Goal: Check status: Check status

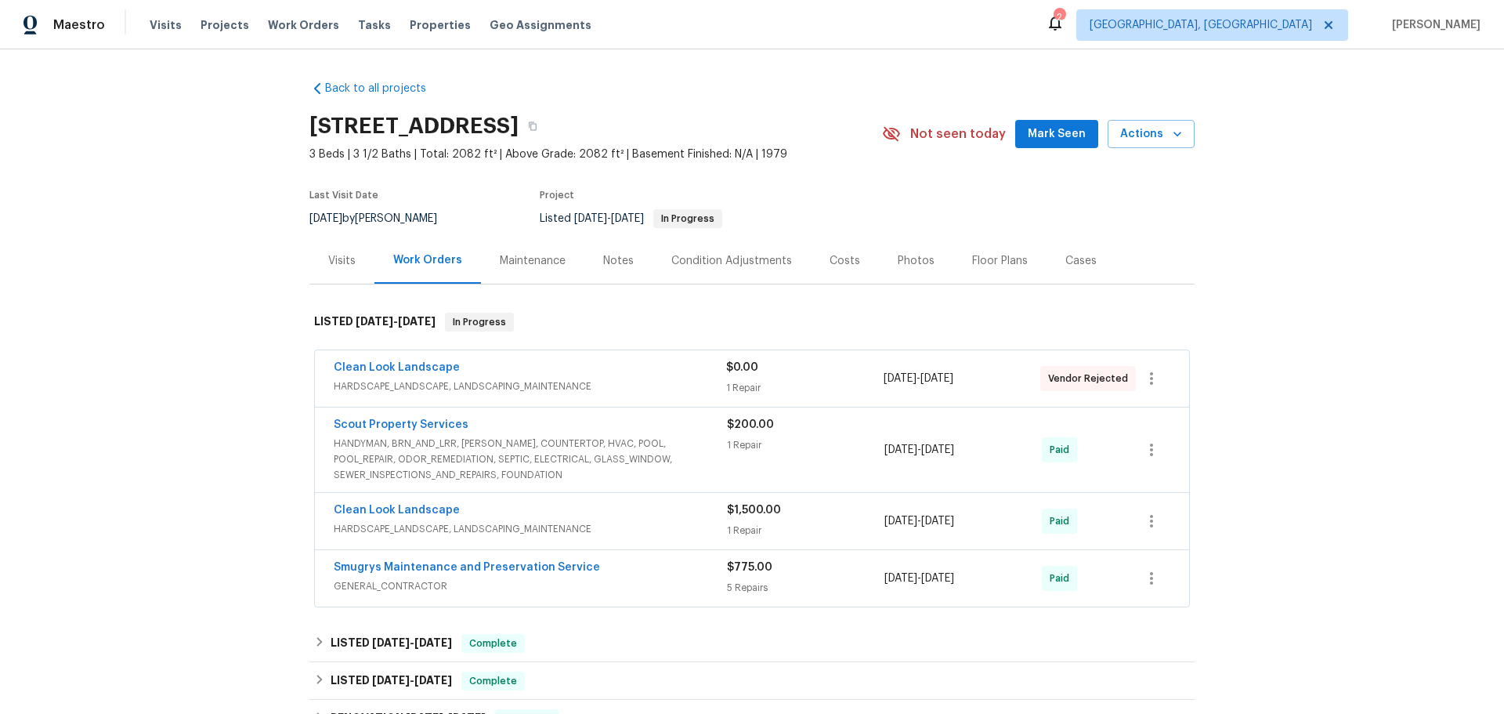
click at [346, 263] on div "Visits" at bounding box center [341, 261] width 27 height 16
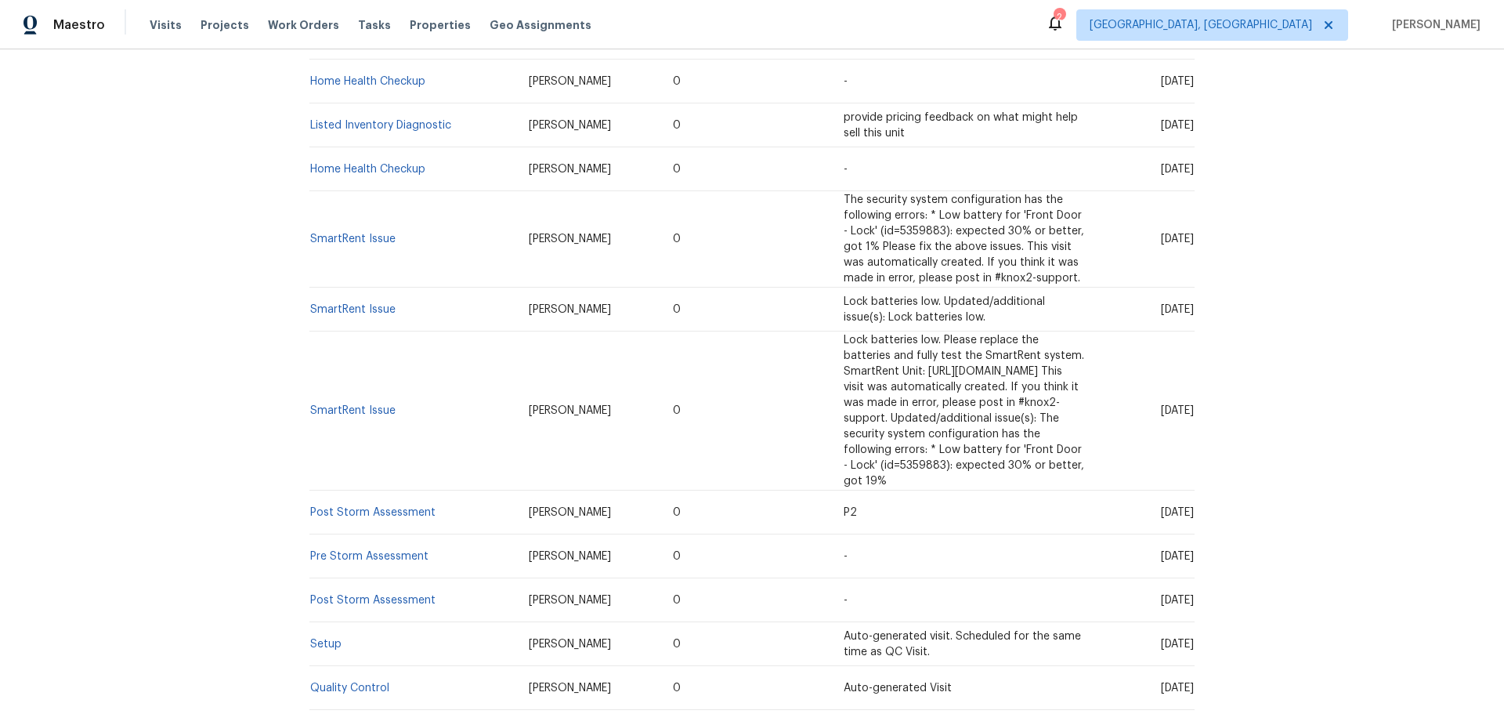
scroll to position [627, 0]
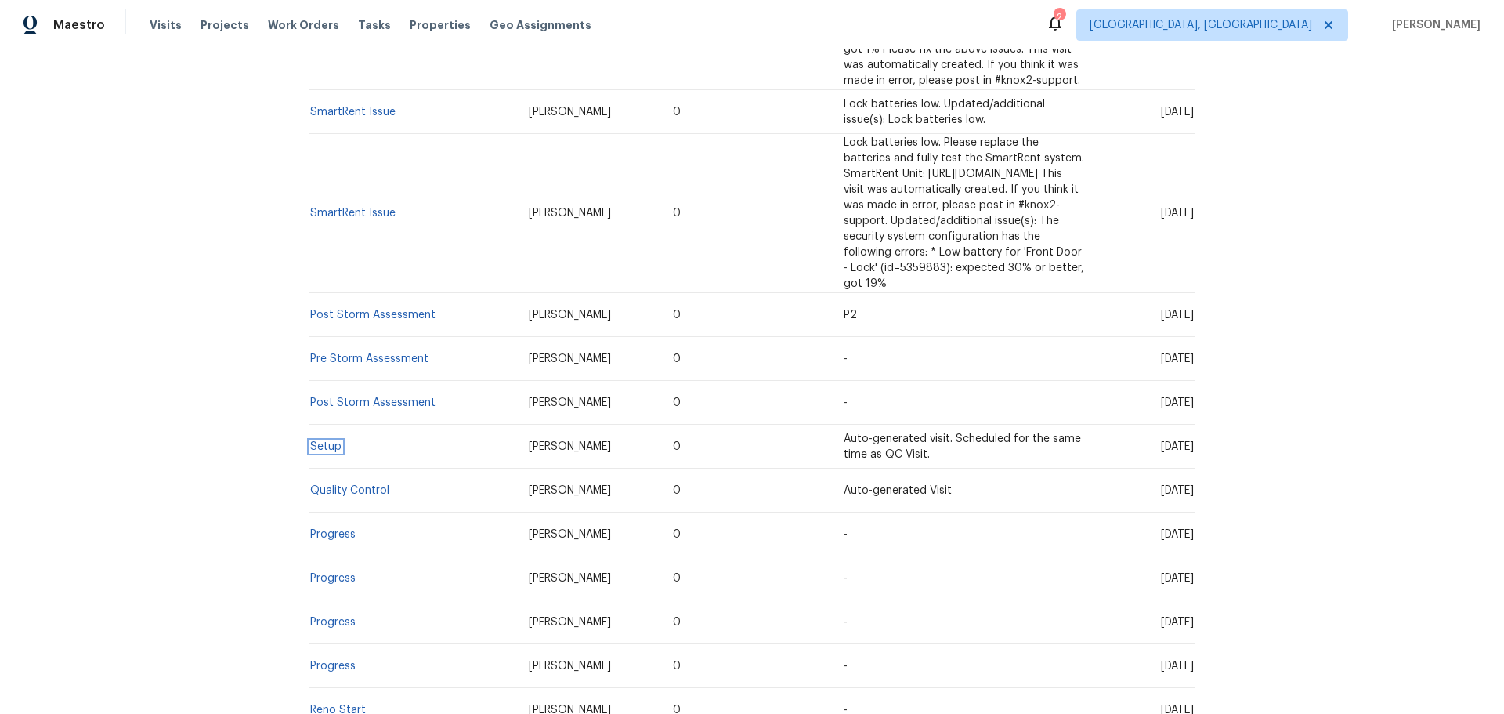
click at [316, 441] on link "Setup" at bounding box center [325, 446] width 31 height 11
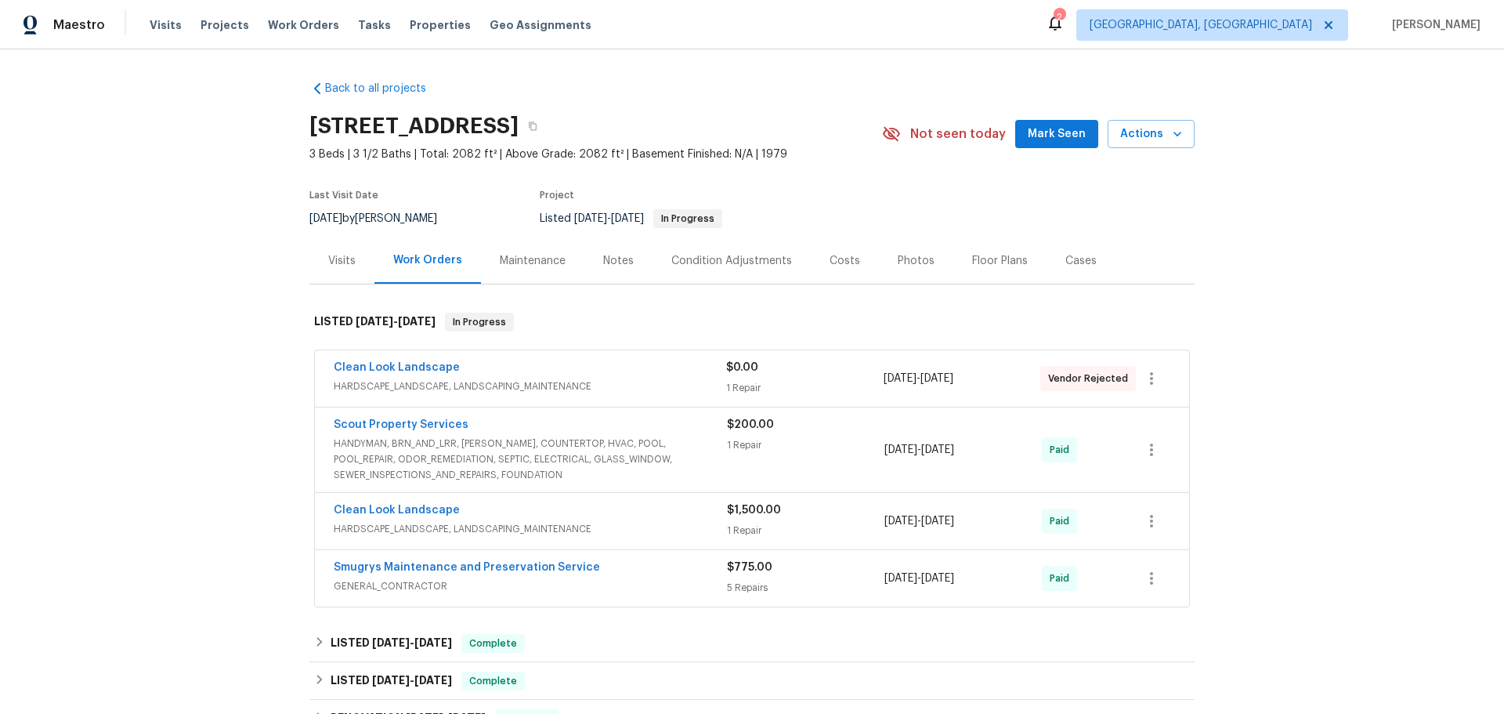
click at [657, 465] on span "HANDYMAN, BRN_AND_LRR, [PERSON_NAME], COUNTERTOP, HVAC, POOL, POOL_REPAIR, ODOR…" at bounding box center [530, 459] width 393 height 47
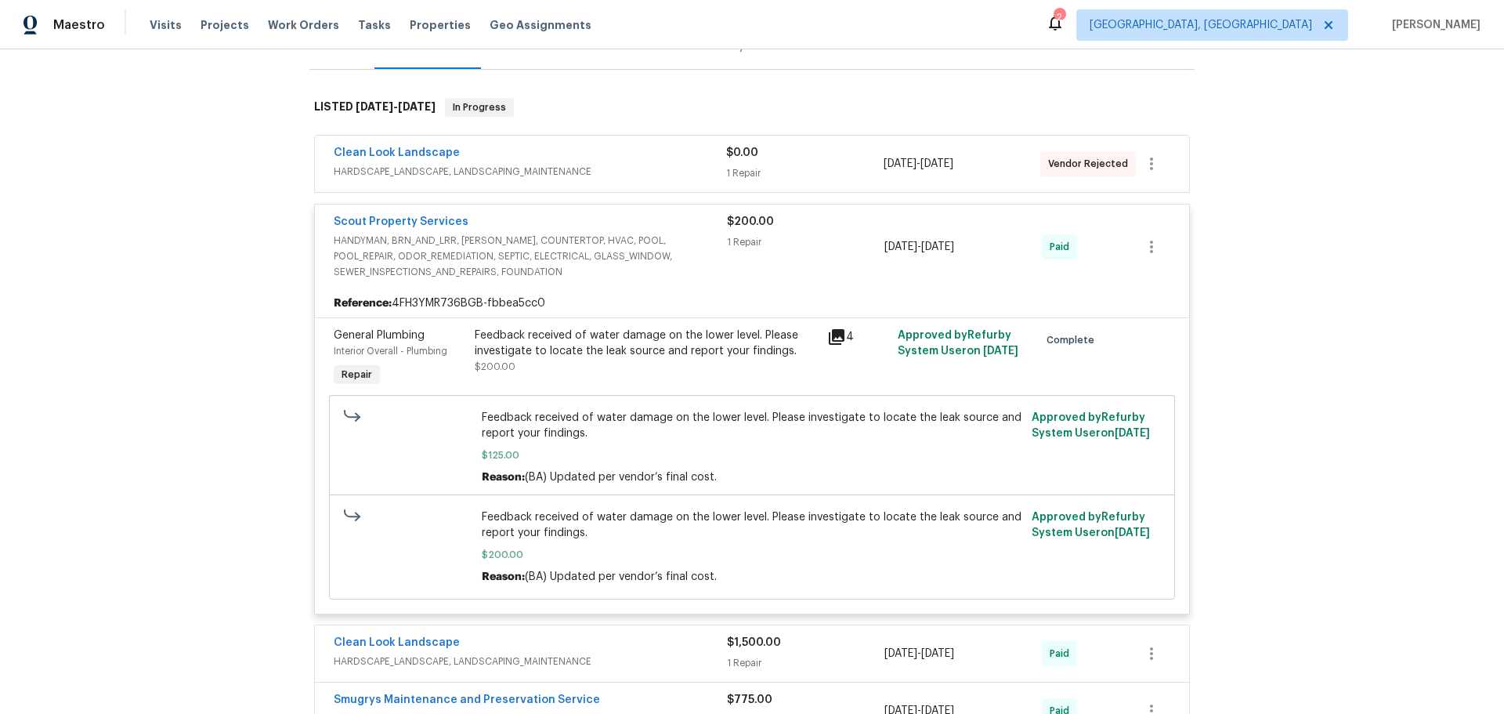
scroll to position [235, 0]
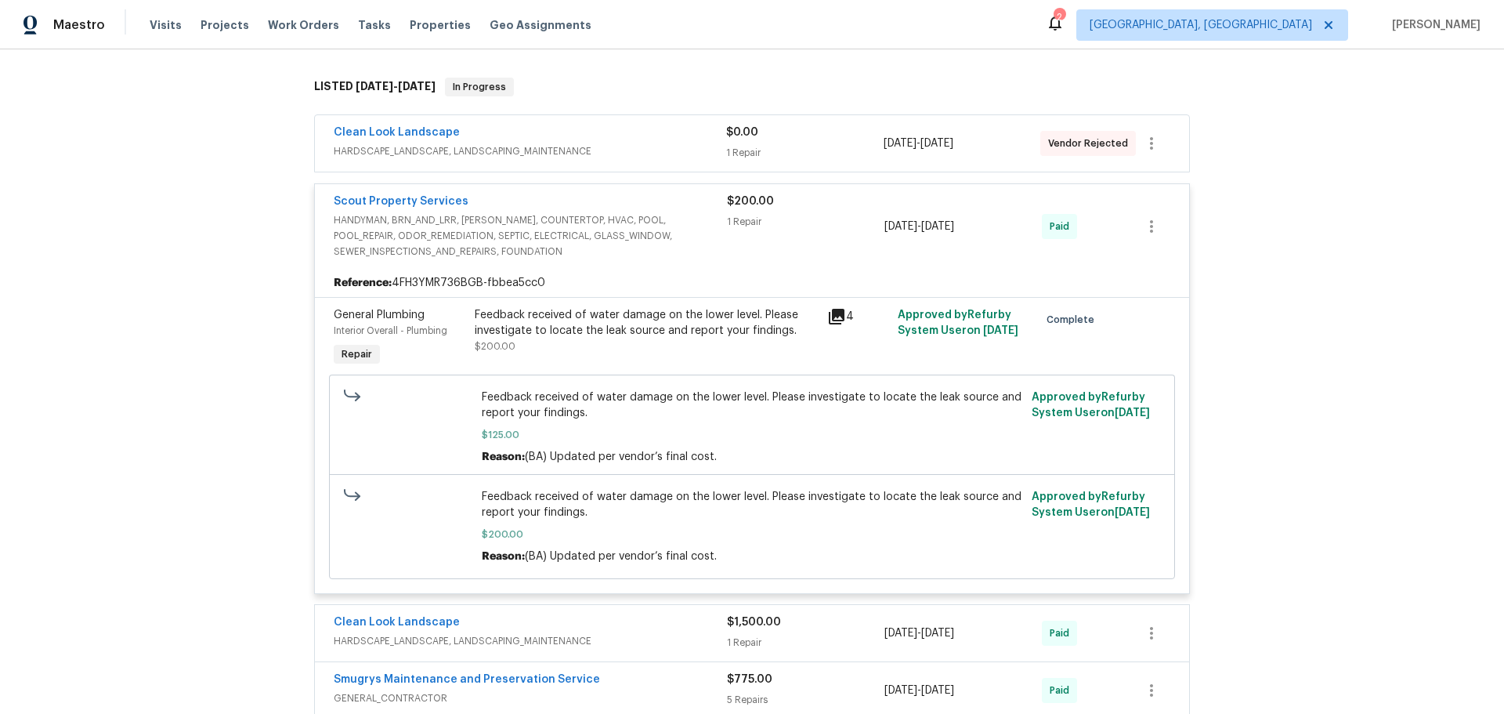
click at [643, 329] on div "Feedback received of water damage on the lower level. Please investigate to loc…" at bounding box center [646, 322] width 343 height 31
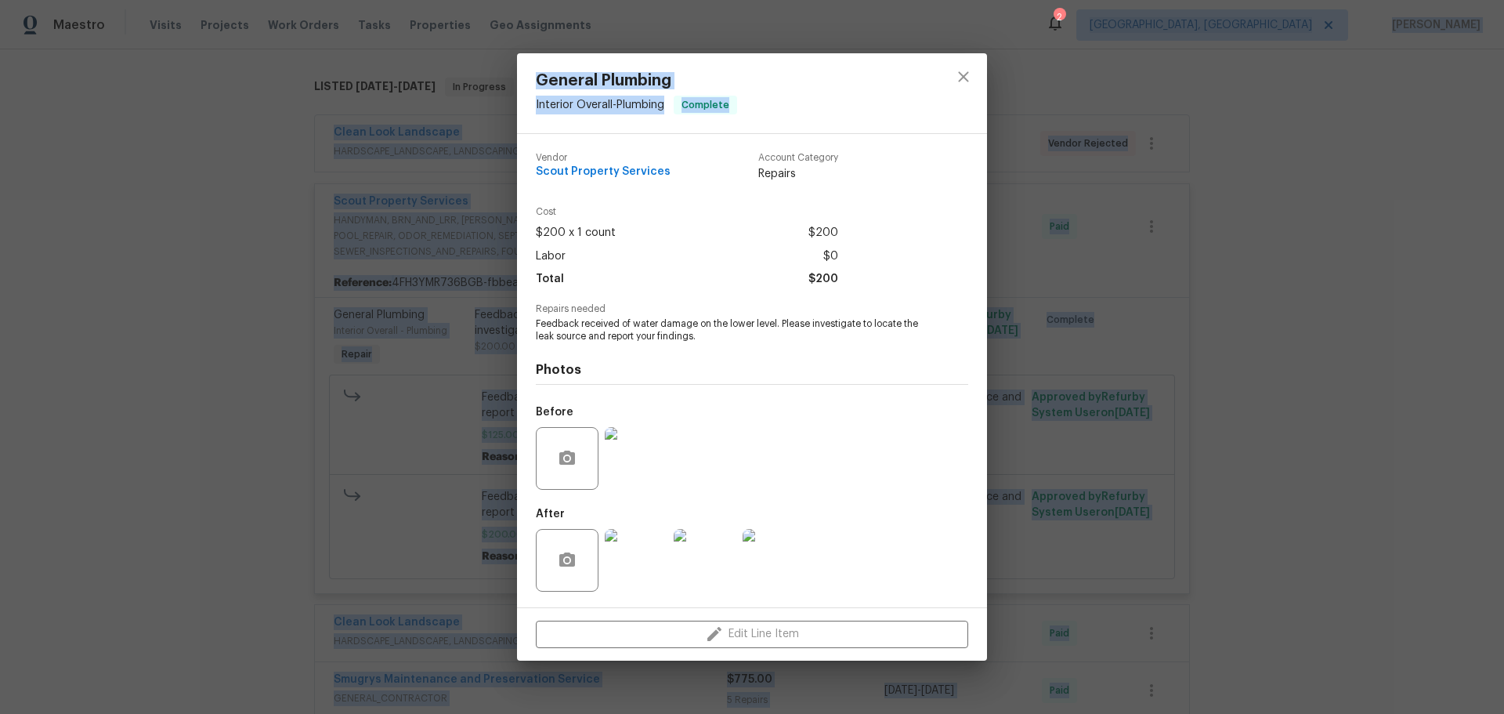
drag, startPoint x: 898, startPoint y: 90, endPoint x: 1310, endPoint y: -20, distance: 426.5
click at [1310, 0] on html "Maestro Visits Projects Work Orders Tasks Properties Geo Assignments 2 Albuquer…" at bounding box center [752, 357] width 1504 height 714
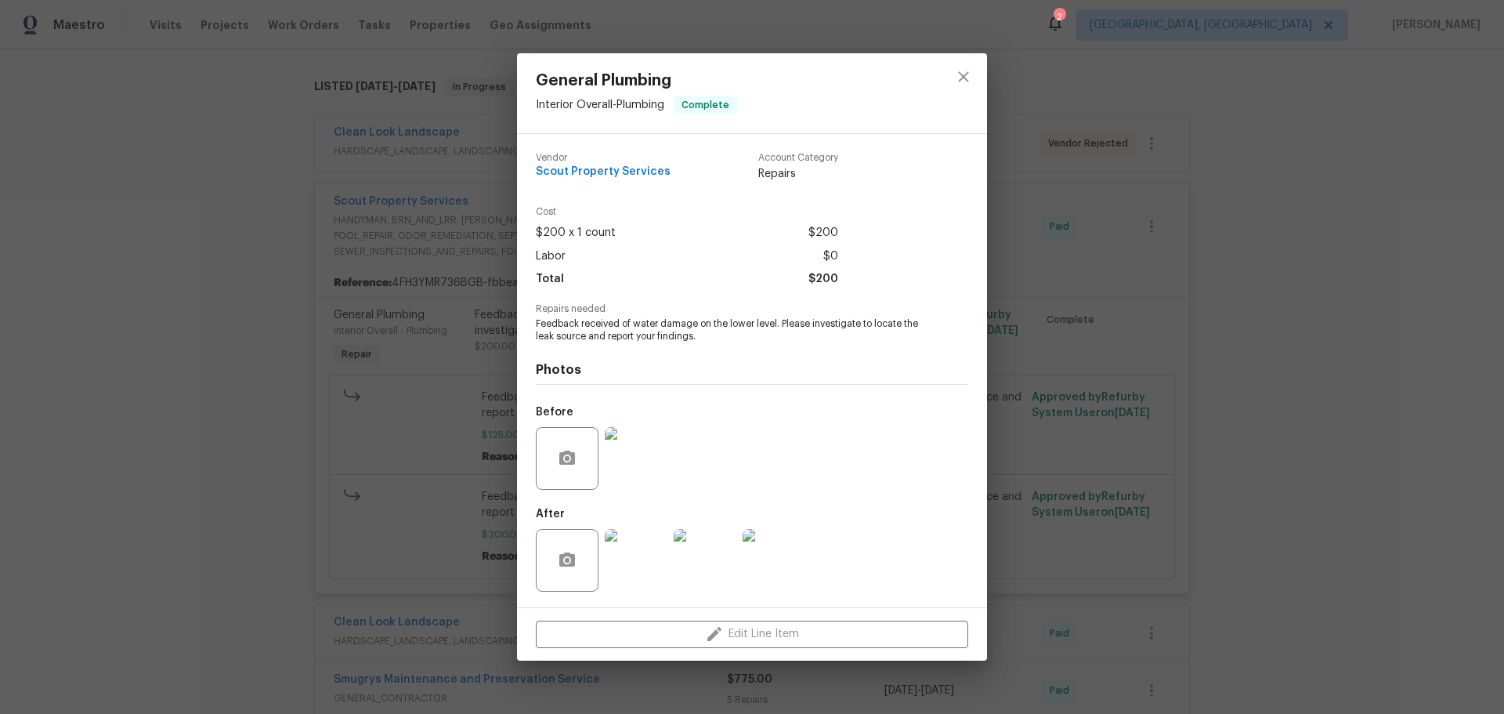
click at [860, 336] on span "Feedback received of water damage on the lower level. Please investigate to loc…" at bounding box center [730, 330] width 389 height 27
click at [963, 74] on icon "close" at bounding box center [963, 76] width 19 height 19
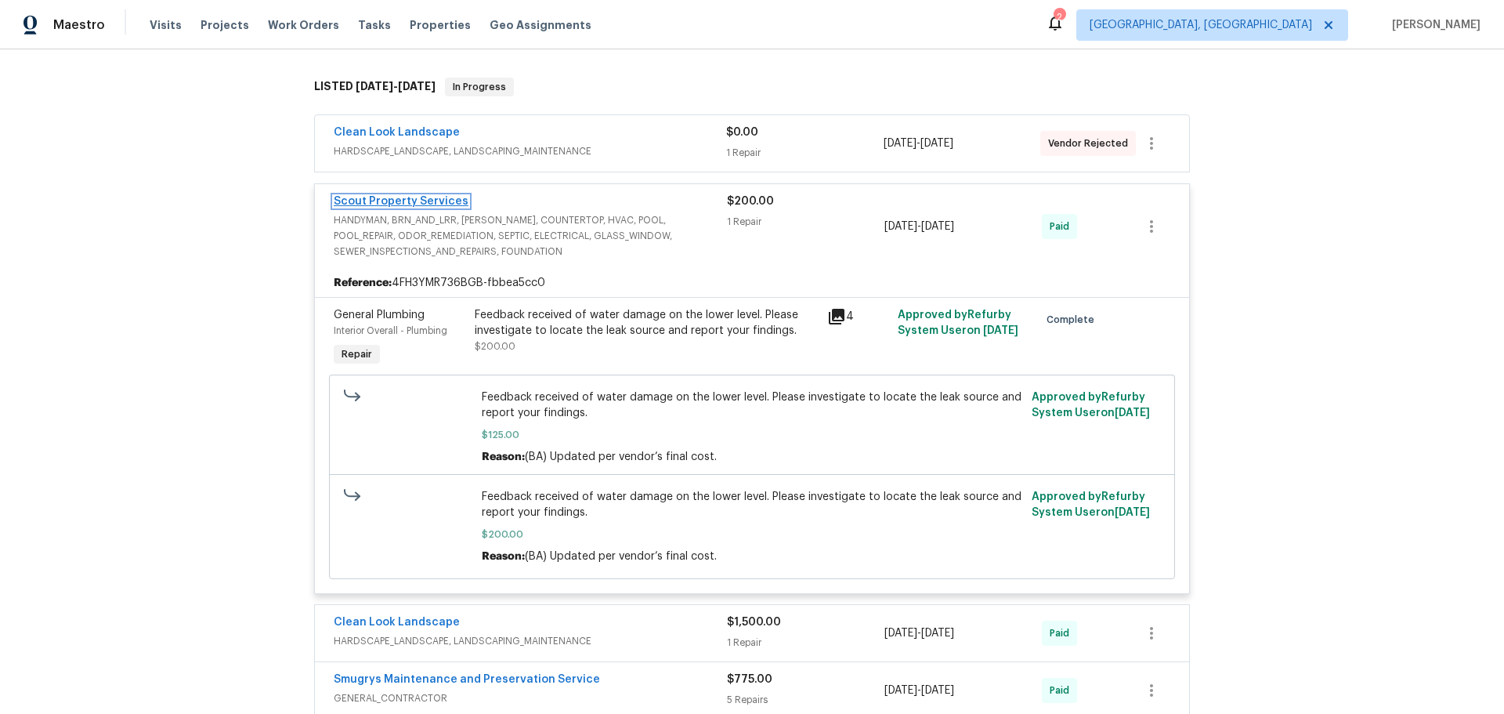
click at [416, 201] on link "Scout Property Services" at bounding box center [401, 201] width 135 height 11
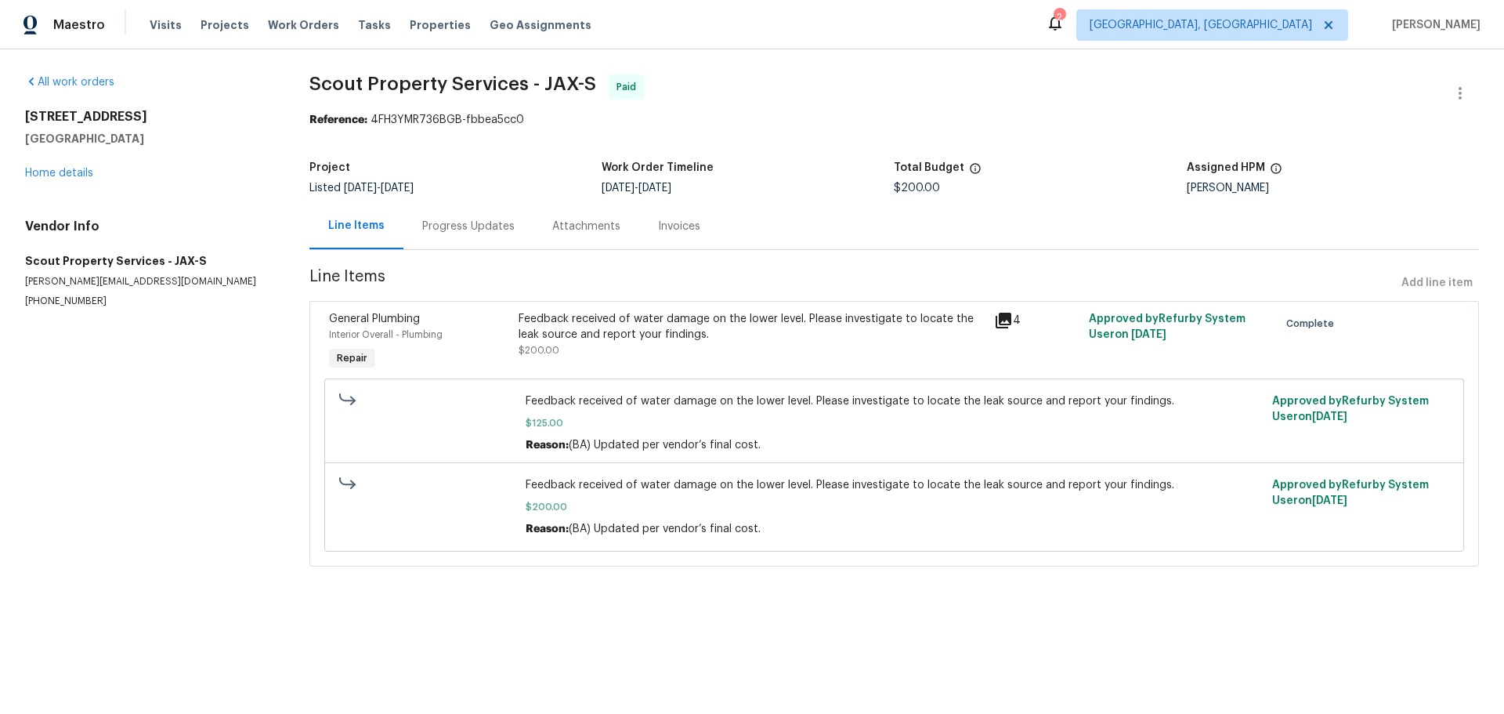
click at [465, 226] on div "Progress Updates" at bounding box center [468, 227] width 92 height 16
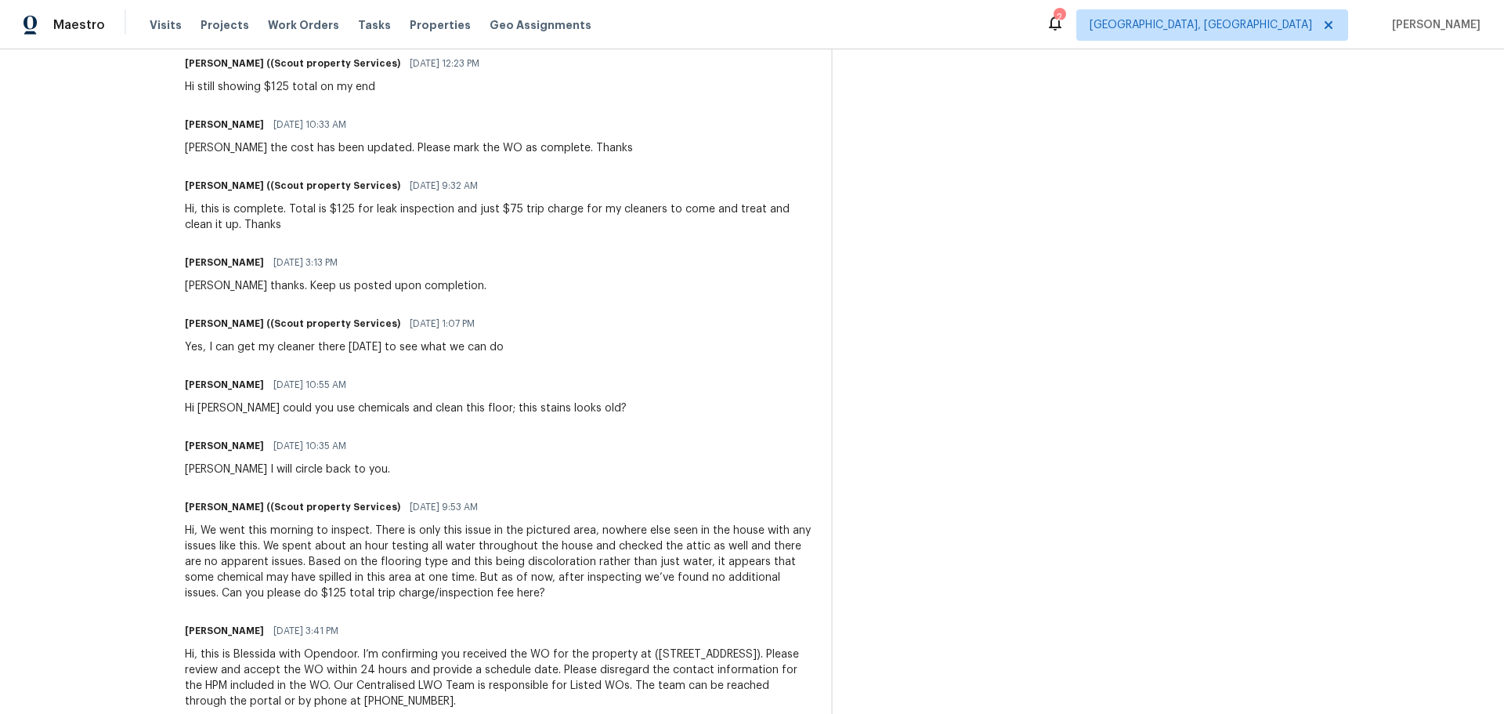
scroll to position [678, 0]
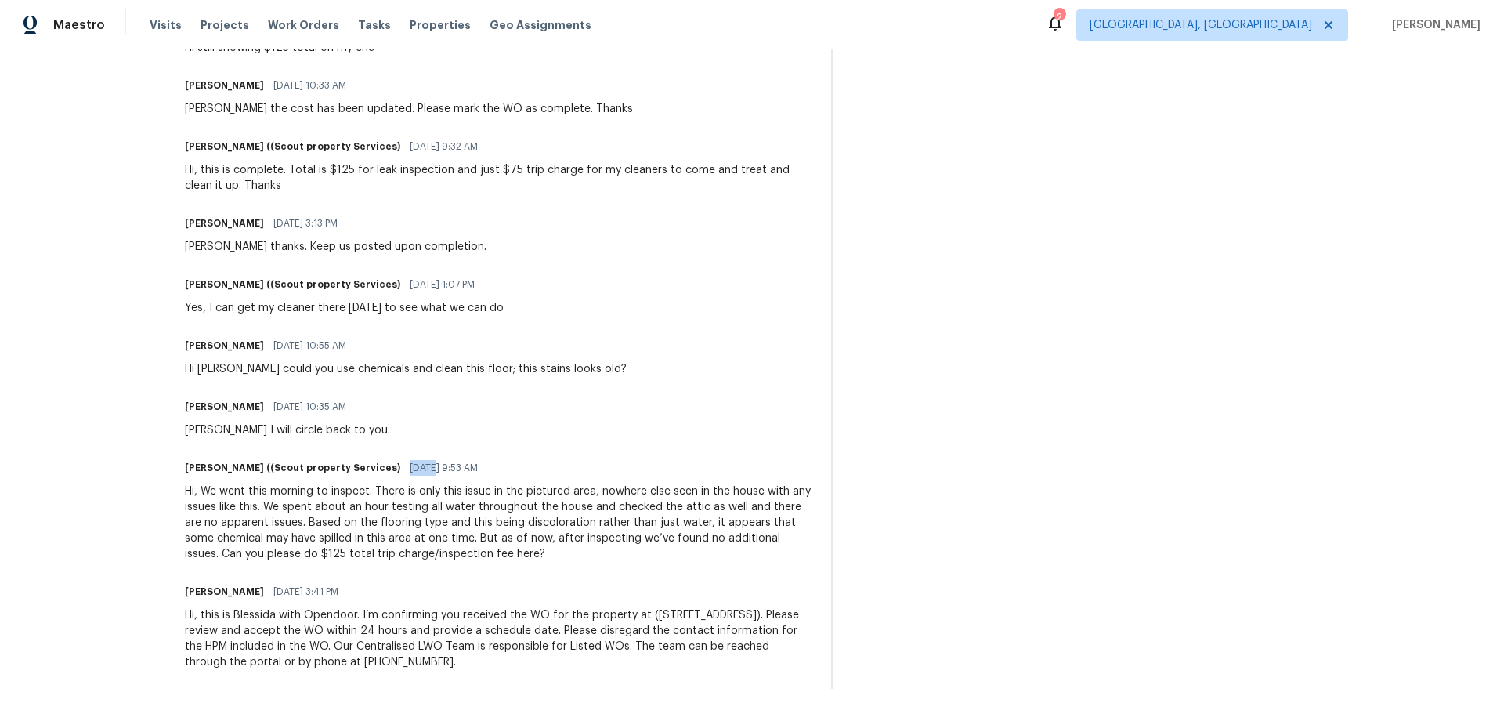
drag, startPoint x: 384, startPoint y: 454, endPoint x: 357, endPoint y: 457, distance: 26.8
click at [357, 457] on div "Trevor Lucas ((Scout property Services) 08/13/2025 9:53 AM" at bounding box center [499, 468] width 628 height 22
click at [672, 404] on div "Blessida Angeline M 08/13/2025 10:35 AM Trevor I will circle back to you." at bounding box center [499, 417] width 628 height 42
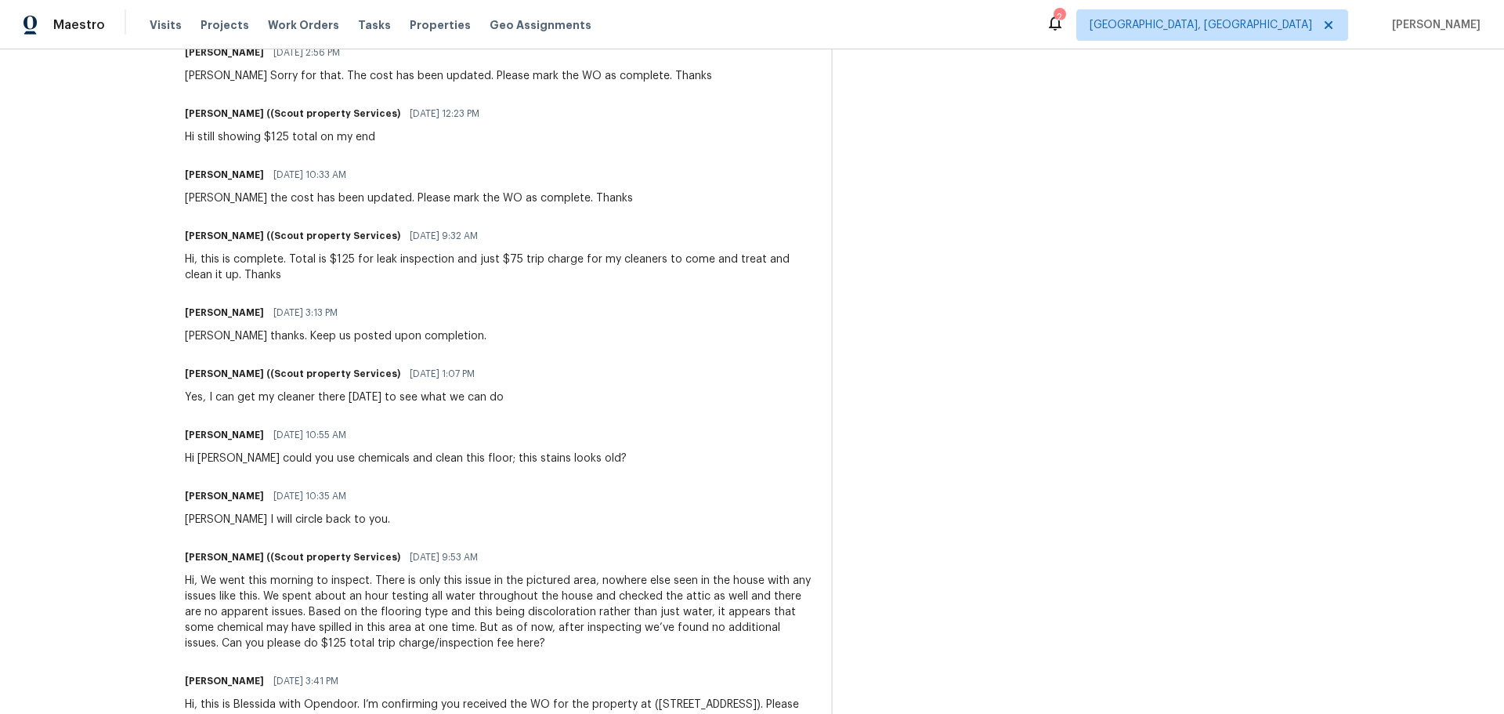
scroll to position [627, 0]
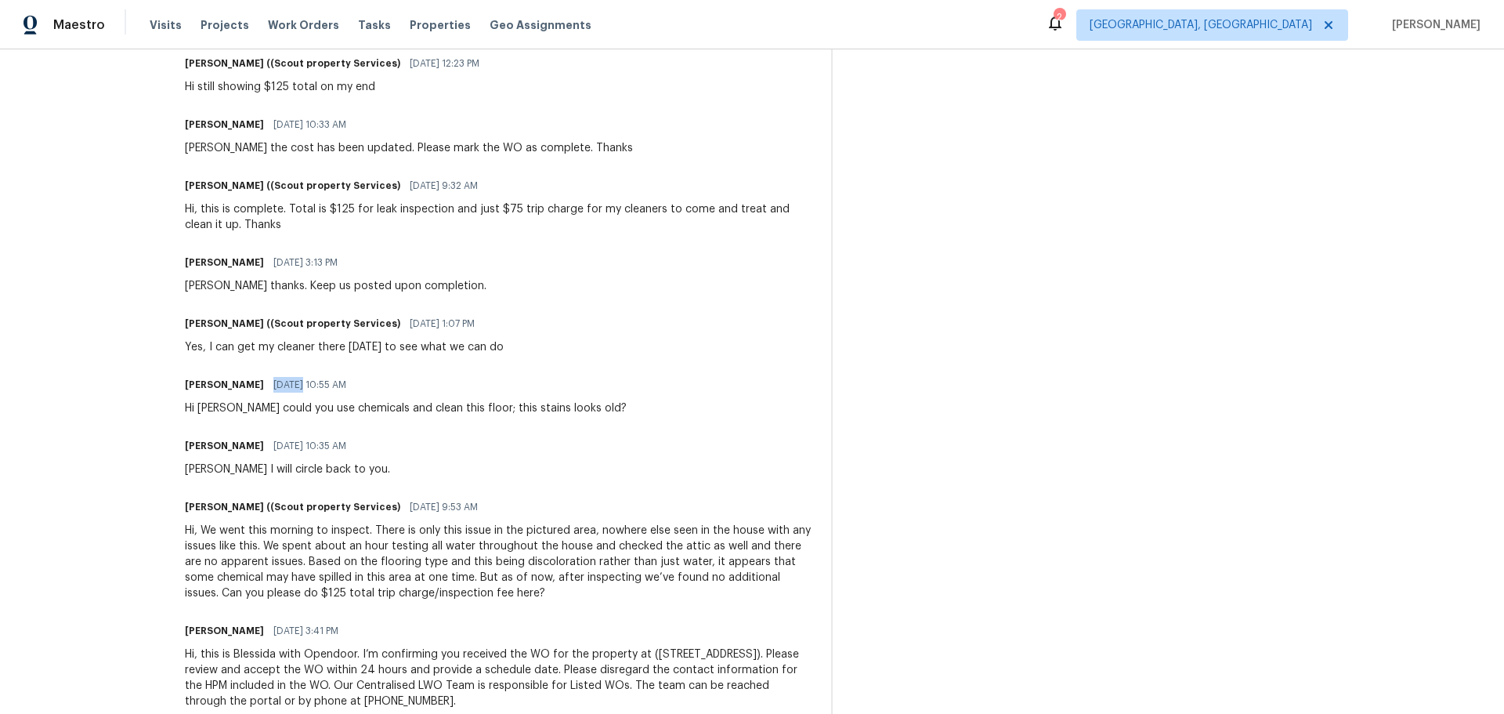
drag, startPoint x: 294, startPoint y: 386, endPoint x: 267, endPoint y: 385, distance: 26.7
click at [267, 385] on div "Blessida Angeline M 08/13/2025 10:55 AM" at bounding box center [406, 385] width 442 height 22
click at [341, 431] on div "Trade Partner Updates Blessida Angeline M 08/14/2025 5:17 PM WO approved. Thank…" at bounding box center [499, 316] width 628 height 823
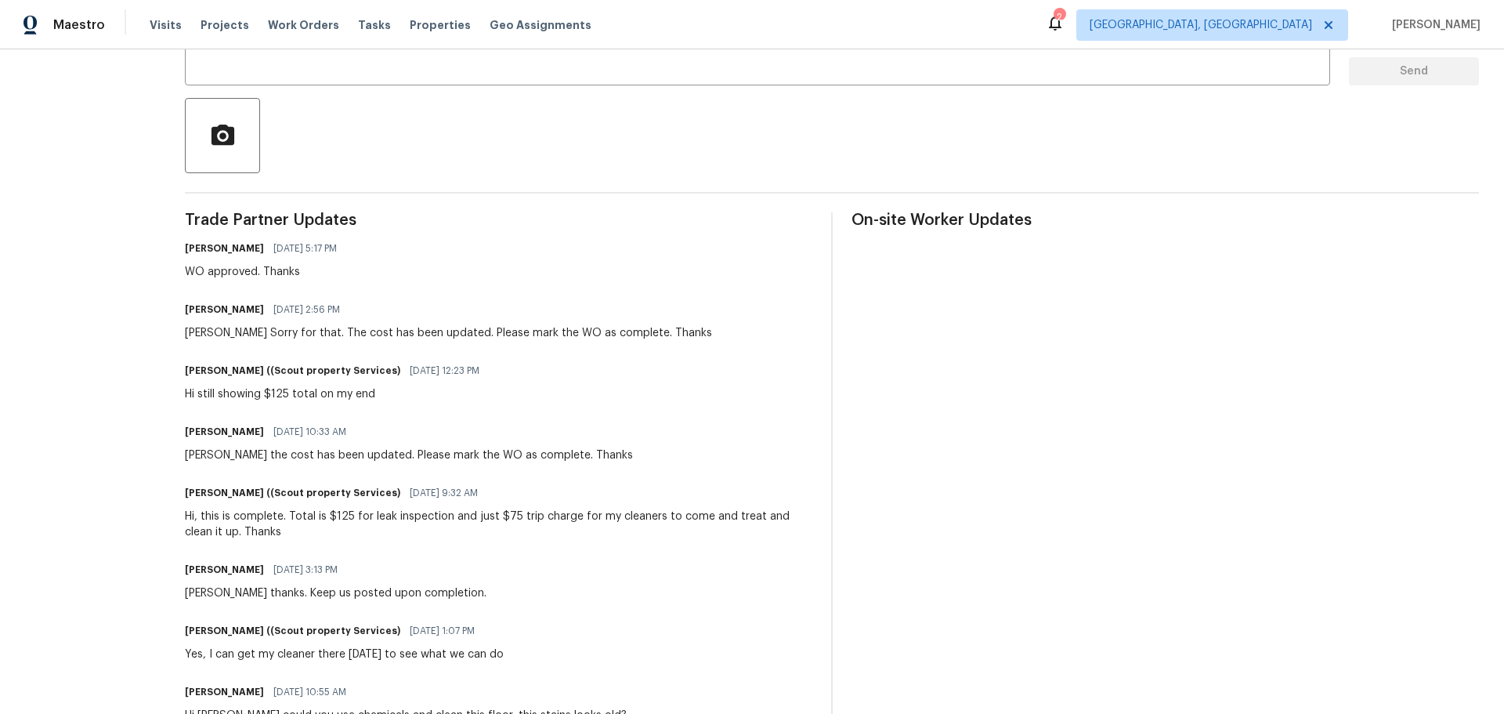
scroll to position [313, 0]
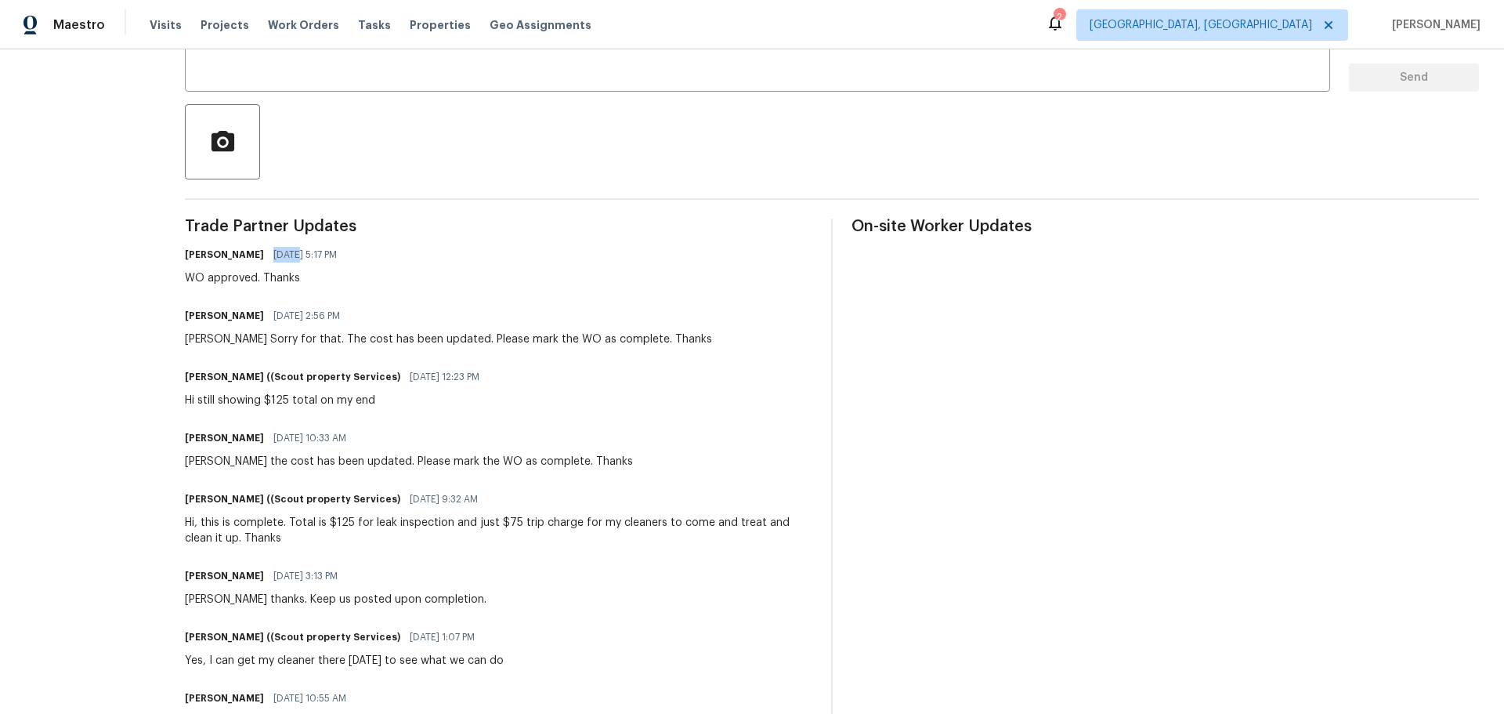
drag, startPoint x: 296, startPoint y: 251, endPoint x: 270, endPoint y: 253, distance: 26.7
click at [270, 253] on div "Blessida Angeline M 08/14/2025 5:17 PM" at bounding box center [265, 255] width 161 height 22
click at [389, 277] on div "Blessida Angeline M 08/14/2025 5:17 PM WO approved. Thanks" at bounding box center [499, 265] width 628 height 42
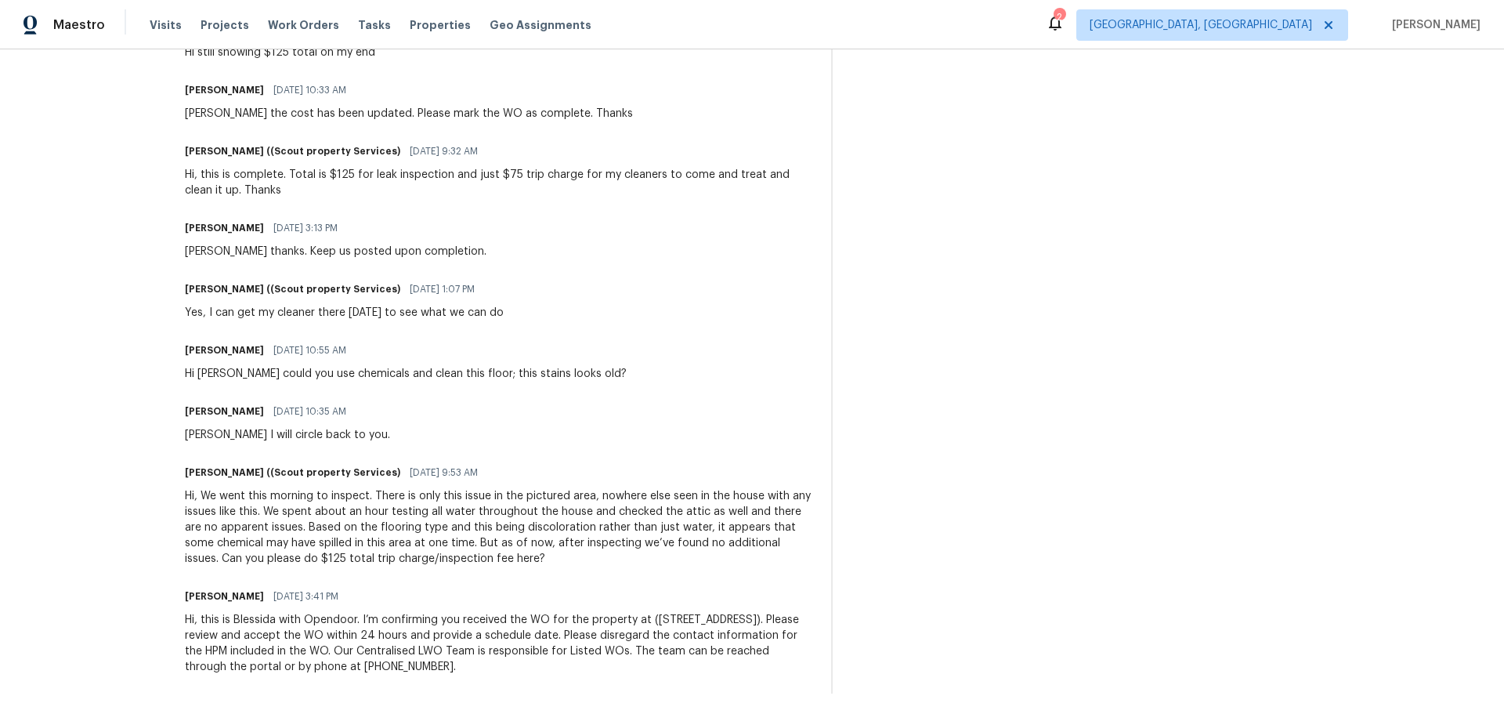
scroll to position [678, 0]
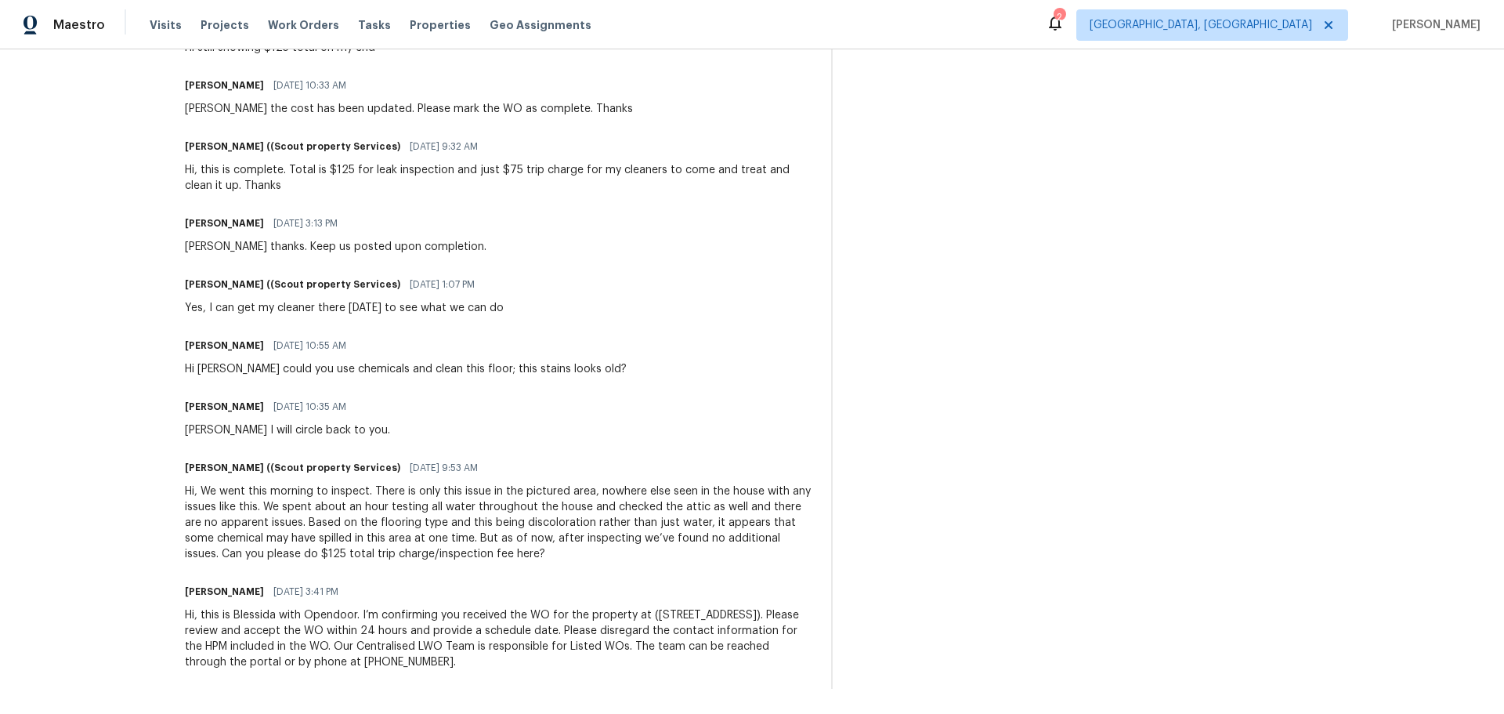
click at [495, 581] on div "Blessida Angeline M 08/12/2025 3:41 PM" at bounding box center [499, 592] width 628 height 22
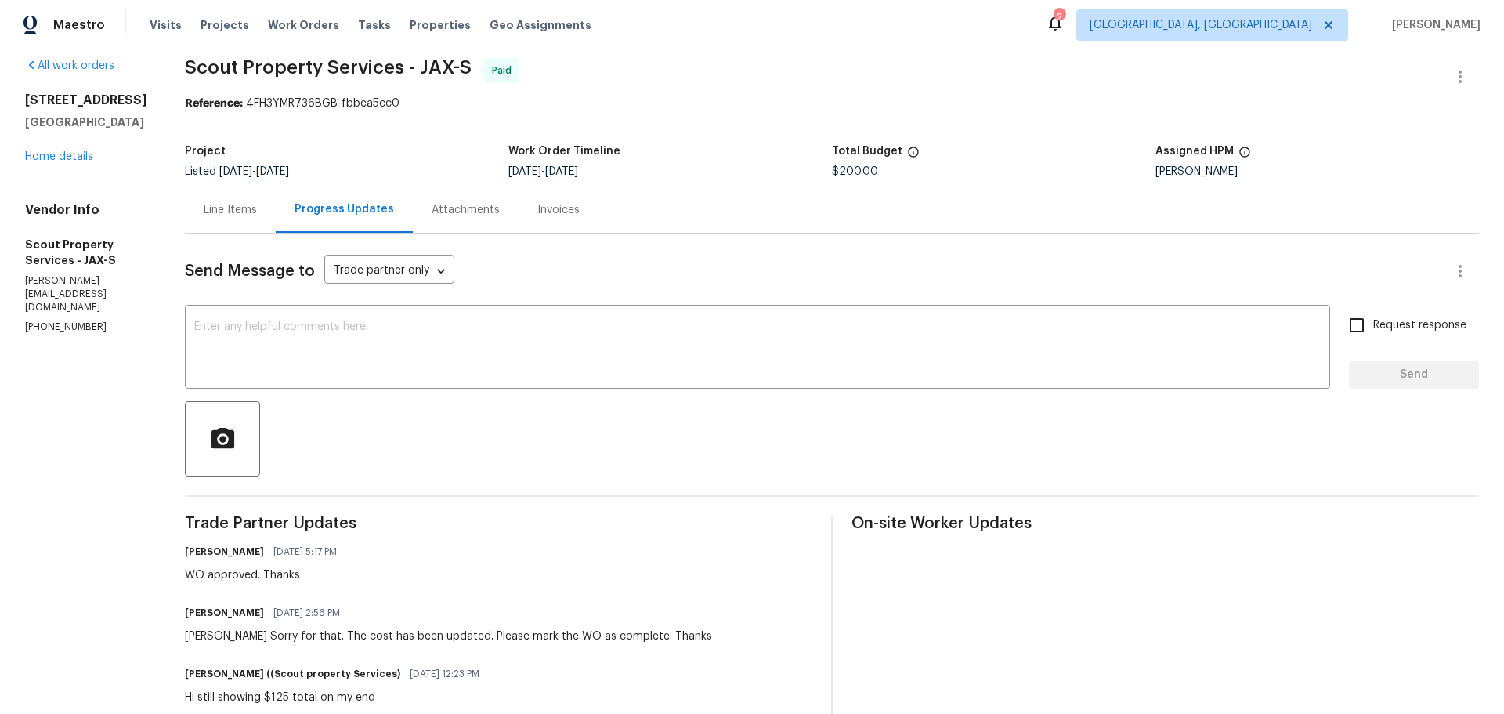
scroll to position [0, 0]
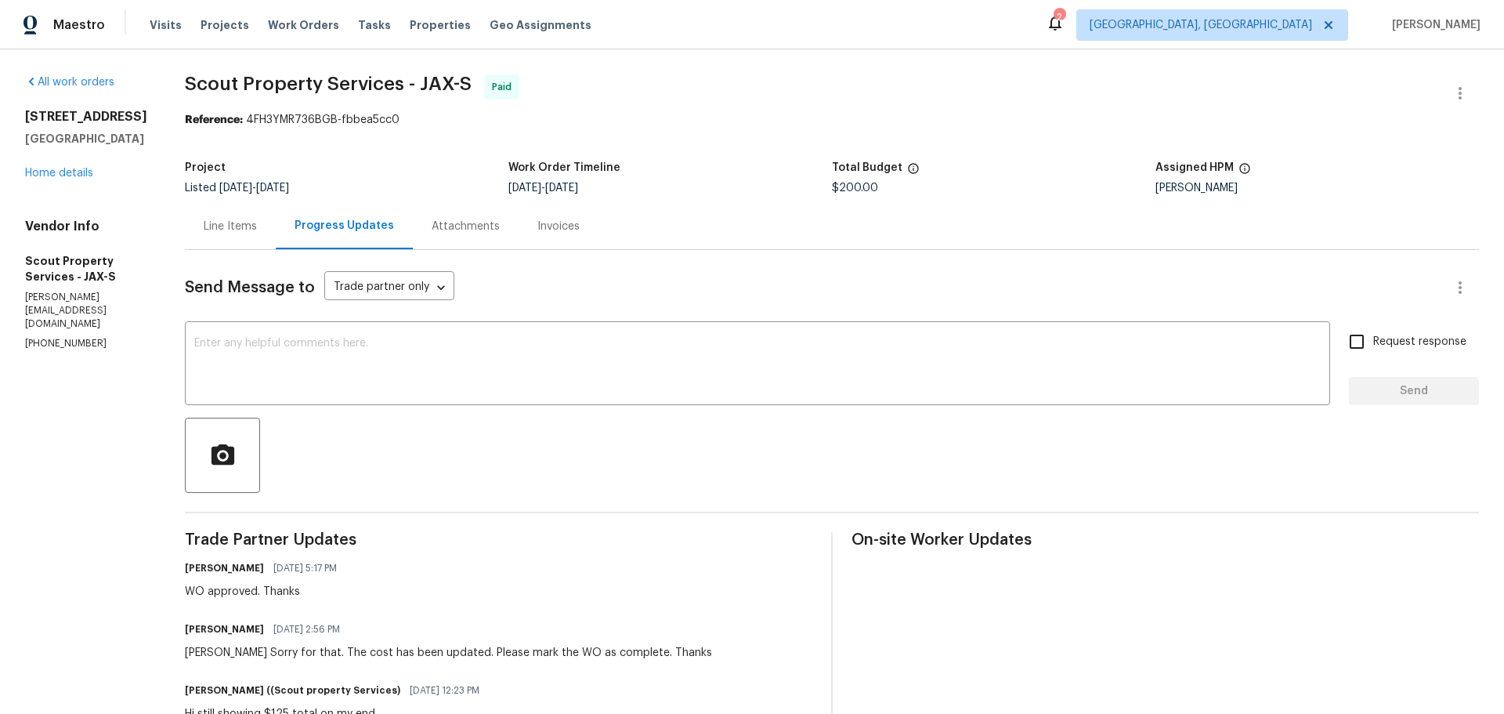
click at [202, 248] on div "Line Items" at bounding box center [230, 226] width 91 height 46
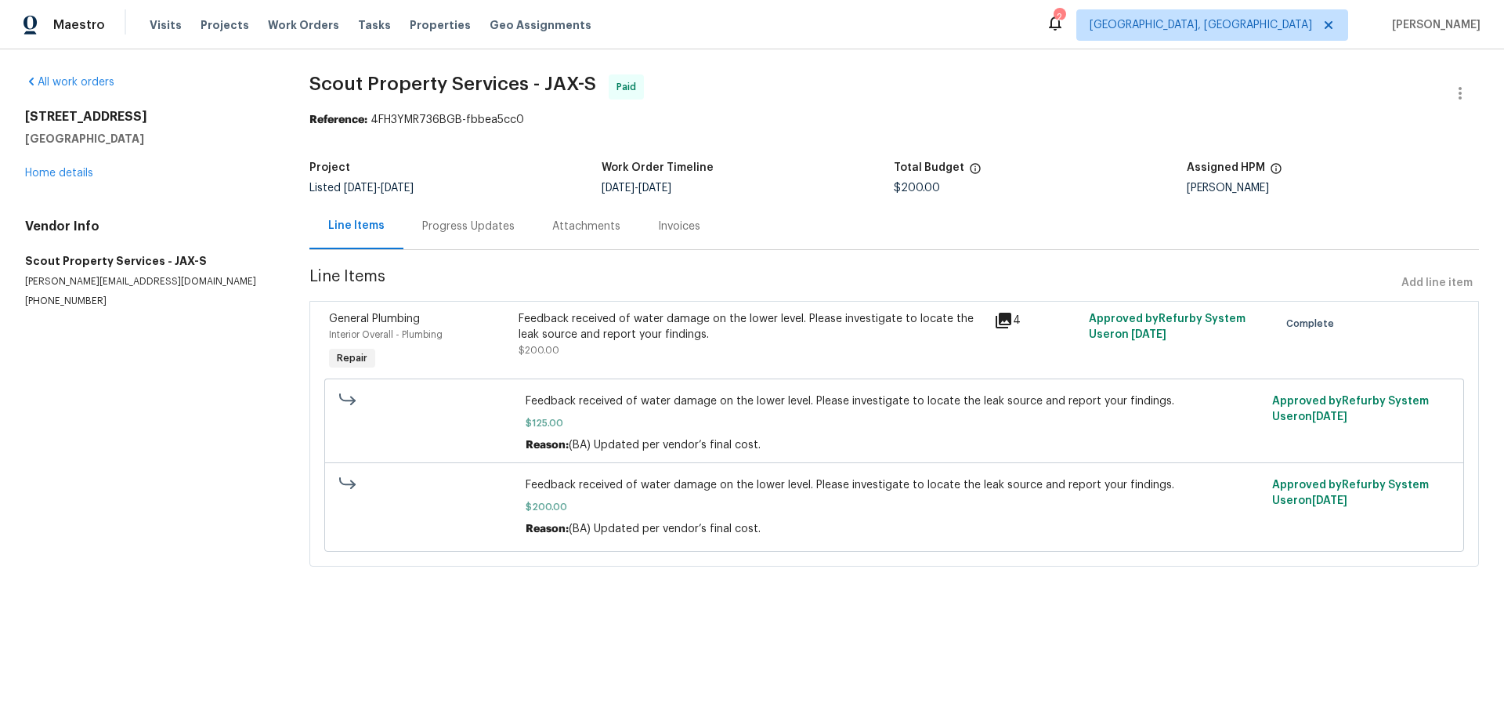
click at [737, 331] on div "Feedback received of water damage on the lower level. Please investigate to loc…" at bounding box center [751, 326] width 465 height 31
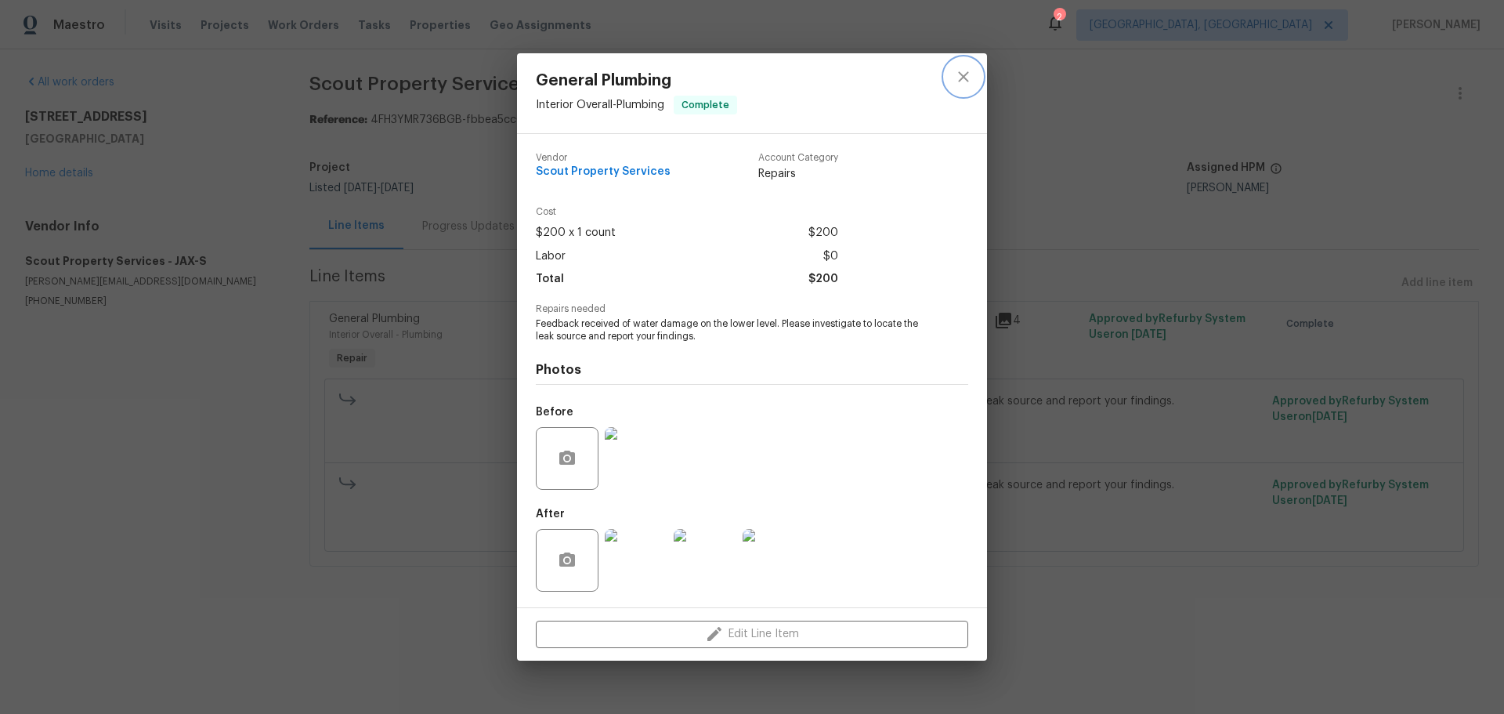
click at [959, 85] on icon "close" at bounding box center [963, 76] width 19 height 19
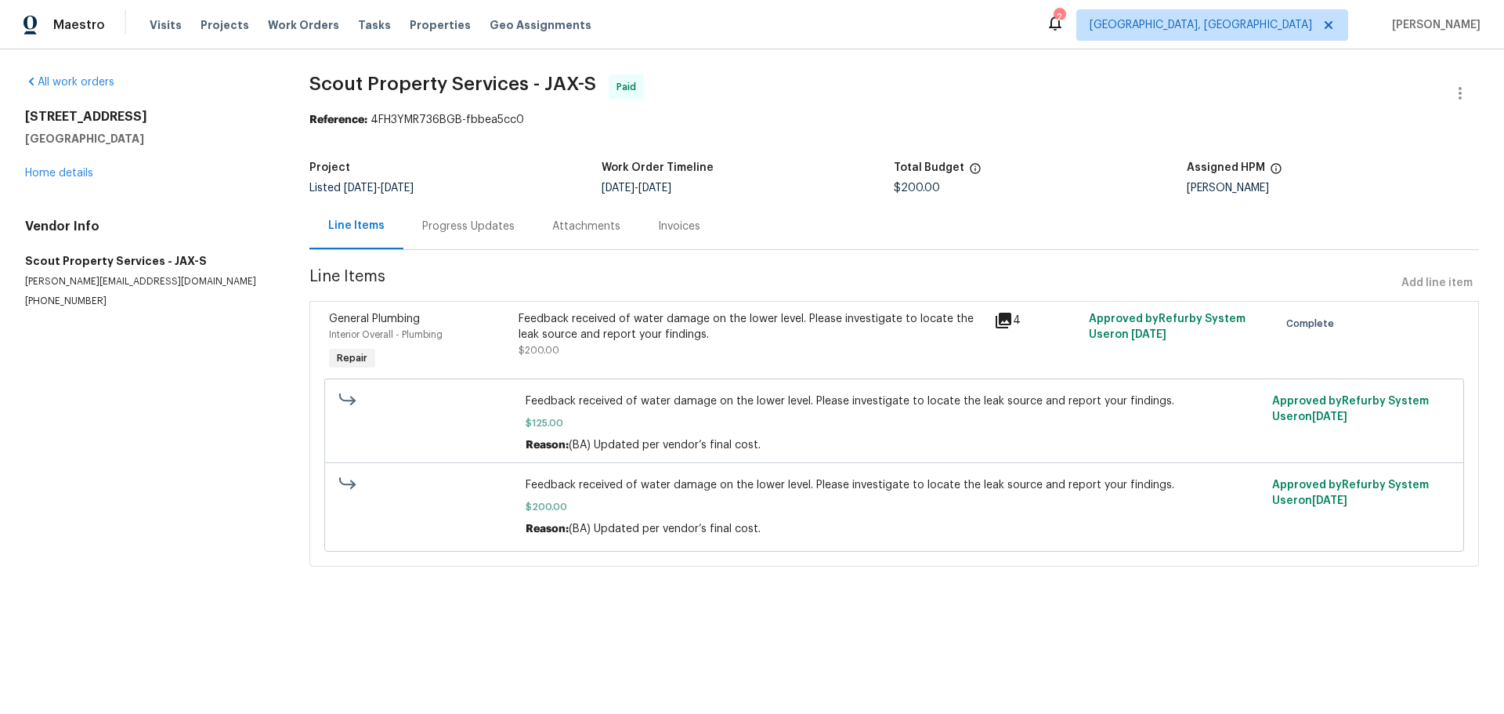
click at [489, 237] on div "Progress Updates" at bounding box center [469, 226] width 130 height 46
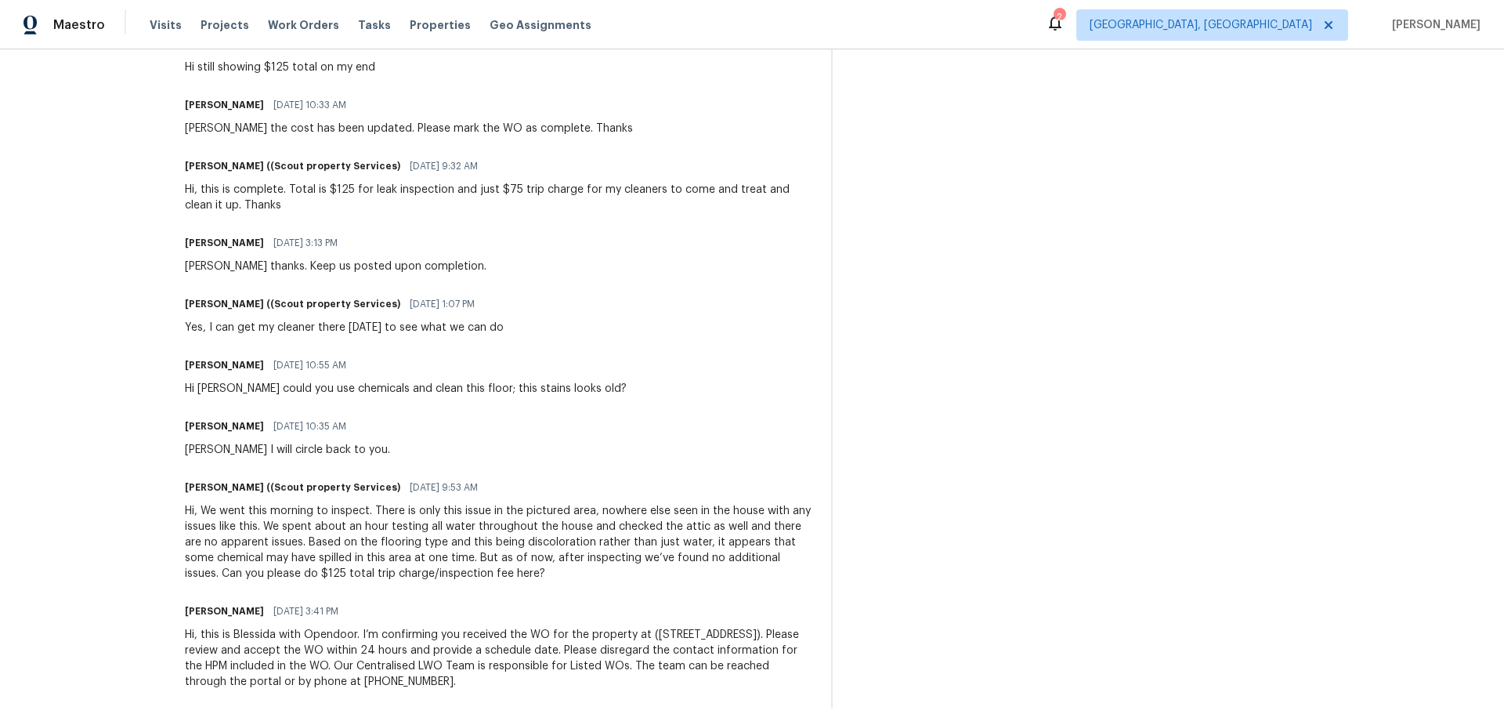
scroll to position [678, 0]
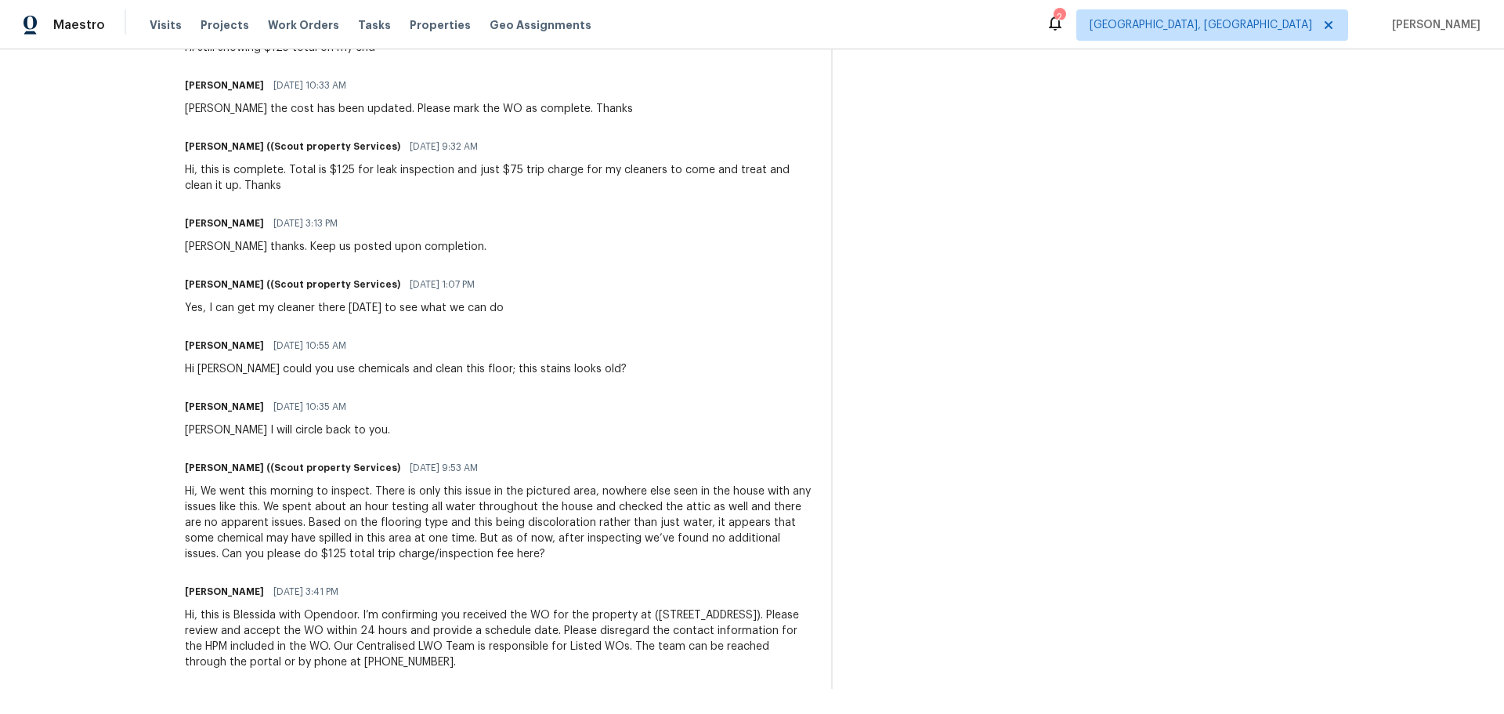
click at [378, 335] on div "Blessida Angeline M 08/13/2025 10:55 AM" at bounding box center [406, 346] width 442 height 22
drag, startPoint x: 384, startPoint y: 273, endPoint x: 361, endPoint y: 271, distance: 22.8
click at [410, 277] on span "08/13/2025 1:07 PM" at bounding box center [442, 285] width 65 height 16
